Goal: Information Seeking & Learning: Learn about a topic

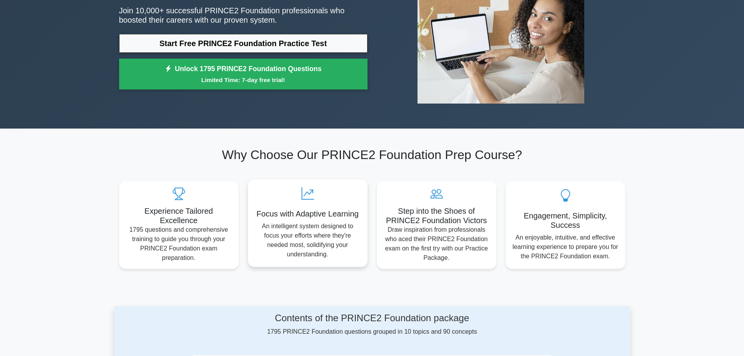
scroll to position [78, 0]
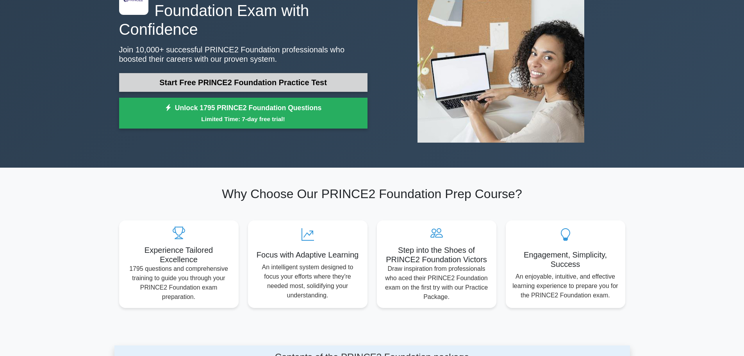
click at [280, 73] on link "Start Free PRINCE2 Foundation Practice Test" at bounding box center [243, 82] width 248 height 19
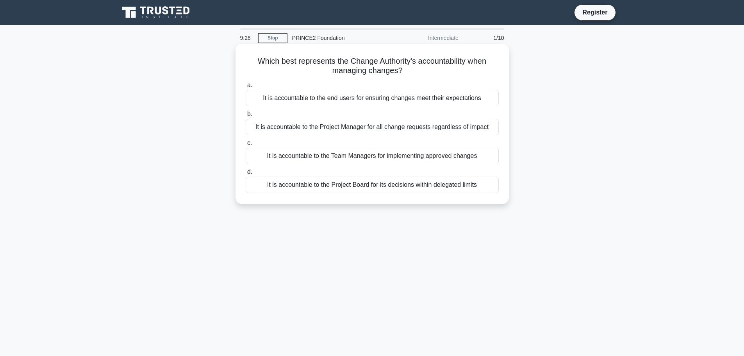
click at [373, 187] on div "It is accountable to the Project Board for its decisions within delegated limits" at bounding box center [372, 184] width 253 height 16
click at [246, 174] on input "d. It is accountable to the Project Board for its decisions within delegated li…" at bounding box center [246, 171] width 0 height 5
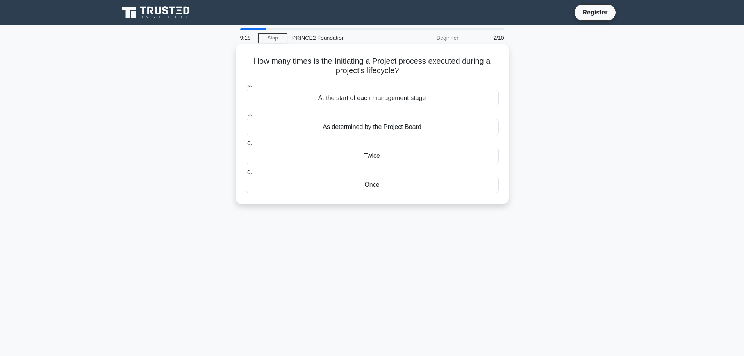
click at [389, 99] on div "At the start of each management stage" at bounding box center [372, 98] width 253 height 16
click at [246, 88] on input "a. At the start of each management stage" at bounding box center [246, 85] width 0 height 5
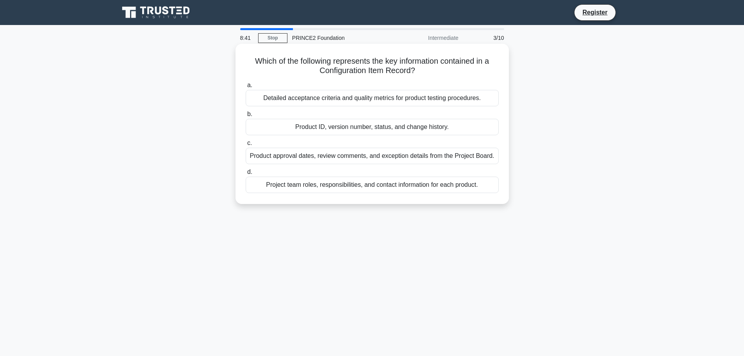
click at [407, 129] on div "Product ID, version number, status, and change history." at bounding box center [372, 127] width 253 height 16
click at [246, 117] on input "b. Product ID, version number, status, and change history." at bounding box center [246, 114] width 0 height 5
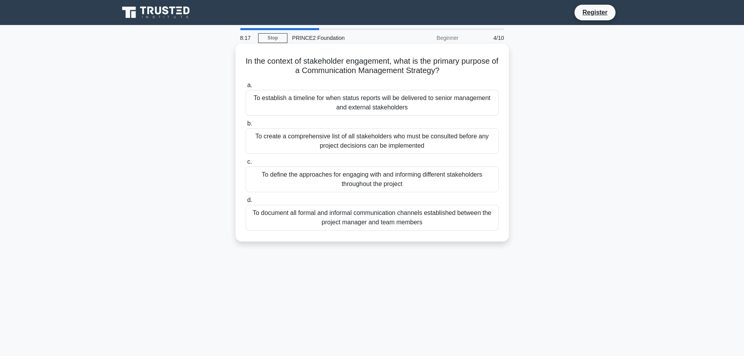
click at [429, 217] on div "To document all formal and informal communication channels established between …" at bounding box center [372, 218] width 253 height 26
click at [246, 203] on input "d. To document all formal and informal communication channels established betwe…" at bounding box center [246, 200] width 0 height 5
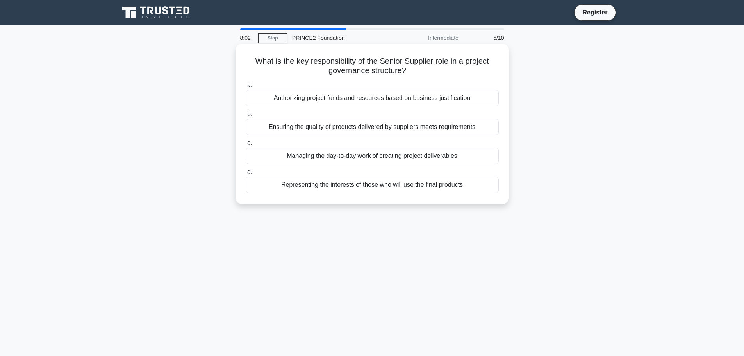
click at [439, 128] on div "Ensuring the quality of products delivered by suppliers meets requirements" at bounding box center [372, 127] width 253 height 16
click at [246, 117] on input "b. Ensuring the quality of products delivered by suppliers meets requirements" at bounding box center [246, 114] width 0 height 5
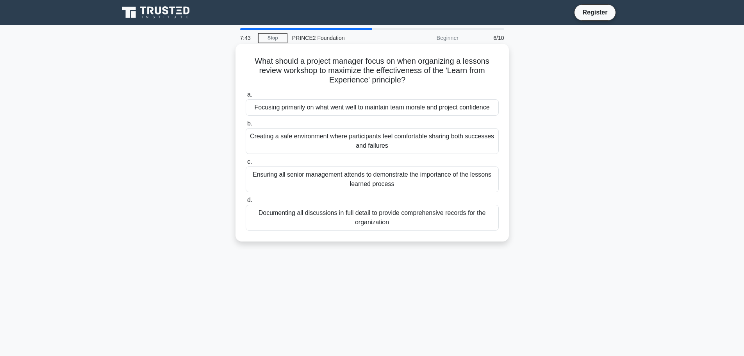
click at [422, 144] on div "Creating a safe environment where participants feel comfortable sharing both su…" at bounding box center [372, 141] width 253 height 26
click at [246, 126] on input "b. Creating a safe environment where participants feel comfortable sharing both…" at bounding box center [246, 123] width 0 height 5
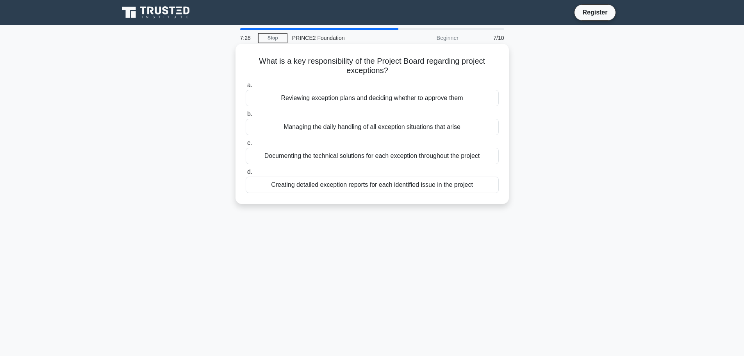
click at [379, 184] on div "Creating detailed exception reports for each identified issue in the project" at bounding box center [372, 184] width 253 height 16
click at [246, 174] on input "d. Creating detailed exception reports for each identified issue in the project" at bounding box center [246, 171] width 0 height 5
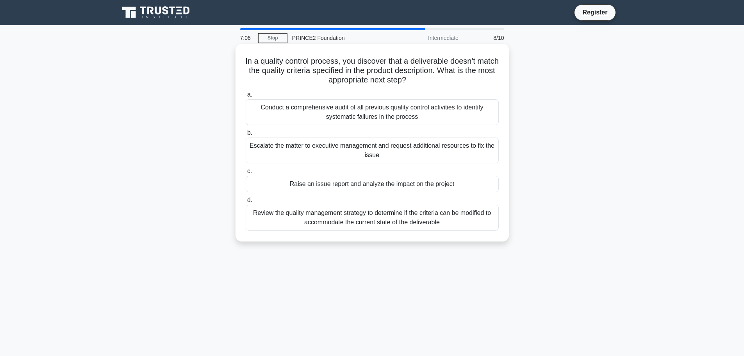
click at [428, 117] on div "Conduct a comprehensive audit of all previous quality control activities to ide…" at bounding box center [372, 112] width 253 height 26
click at [246, 97] on input "a. Conduct a comprehensive audit of all previous quality control activities to …" at bounding box center [246, 94] width 0 height 5
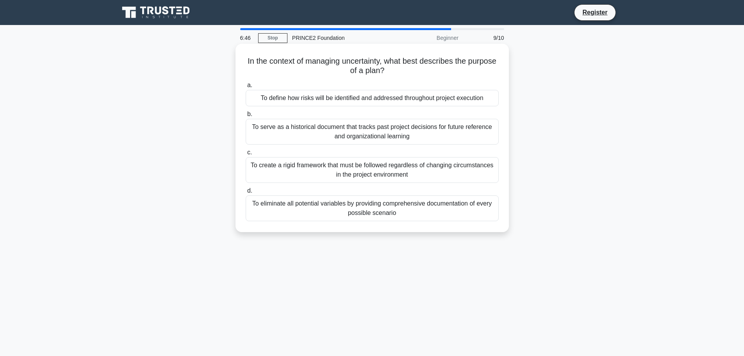
click at [400, 101] on div "To define how risks will be identified and addressed throughout project executi…" at bounding box center [372, 98] width 253 height 16
click at [246, 88] on input "a. To define how risks will be identified and addressed throughout project exec…" at bounding box center [246, 85] width 0 height 5
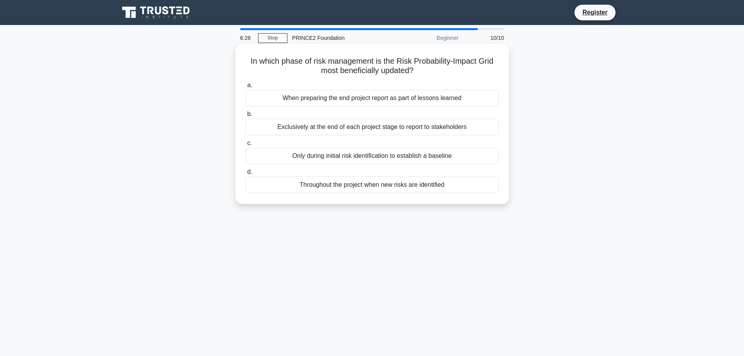
click at [420, 96] on div "When preparing the end project report as part of lessons learned" at bounding box center [372, 98] width 253 height 16
click at [246, 88] on input "a. When preparing the end project report as part of lessons learned" at bounding box center [246, 85] width 0 height 5
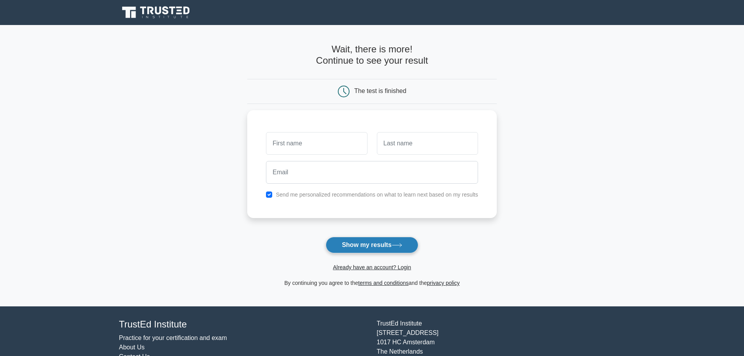
click at [378, 246] on button "Show my results" at bounding box center [372, 245] width 92 height 16
click at [312, 146] on input "text" at bounding box center [316, 141] width 101 height 23
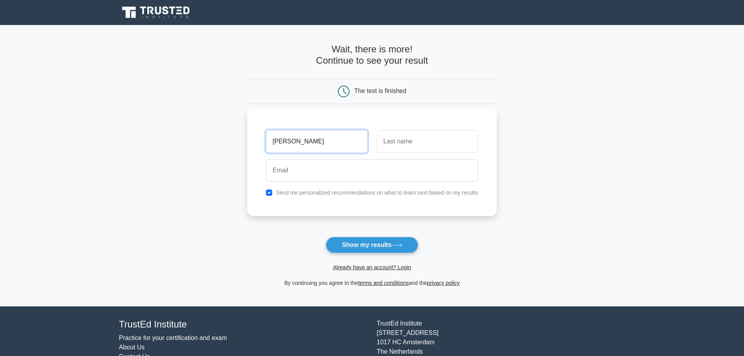
type input "sarah"
type input "toffanin"
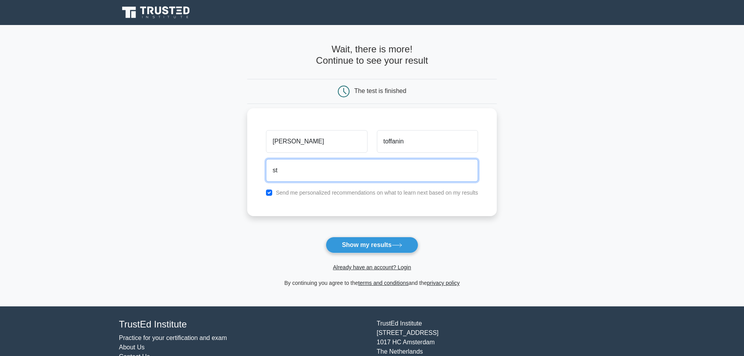
type input "s"
type input "familie.telloli@gmail.com"
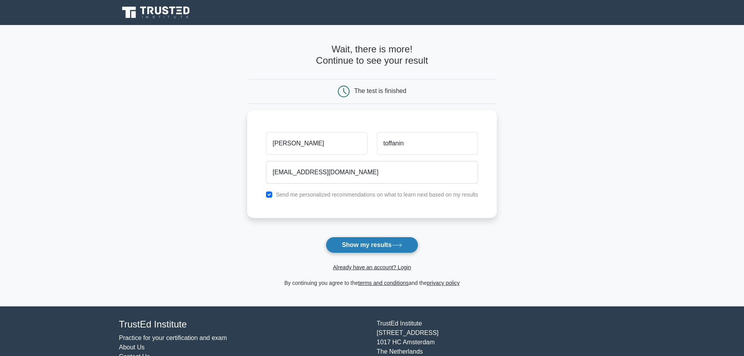
click at [351, 244] on button "Show my results" at bounding box center [372, 245] width 92 height 16
